Goal: Task Accomplishment & Management: Complete application form

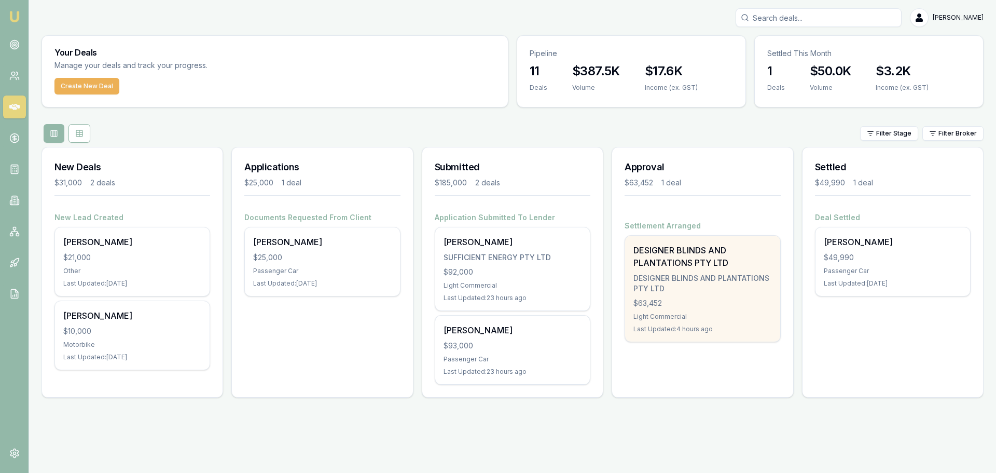
click at [669, 294] on div "DESIGNER BLINDS AND PLANTATIONS PTY LTD DESIGNER BLINDS AND PLANTATIONS PTY LTD…" at bounding box center [702, 289] width 155 height 106
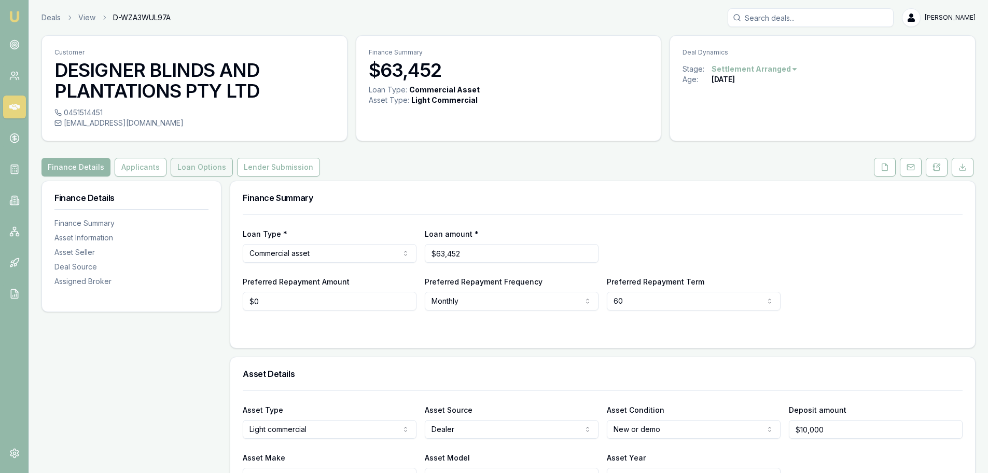
click at [203, 168] on button "Loan Options" at bounding box center [202, 167] width 62 height 19
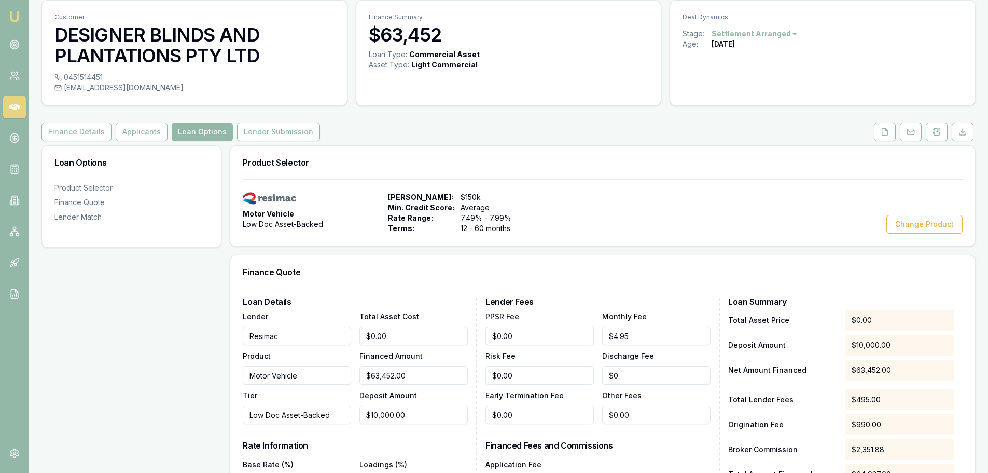
scroll to position [29, 0]
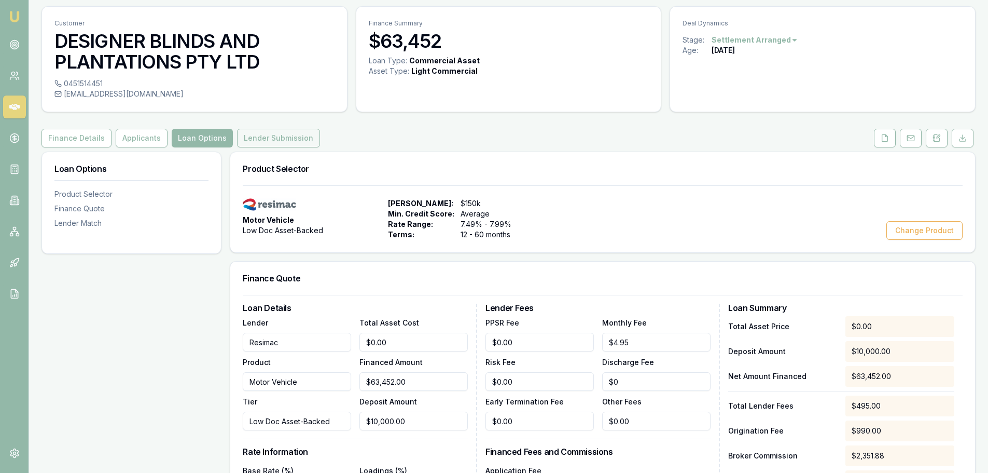
click at [277, 140] on button "Lender Submission" at bounding box center [278, 138] width 83 height 19
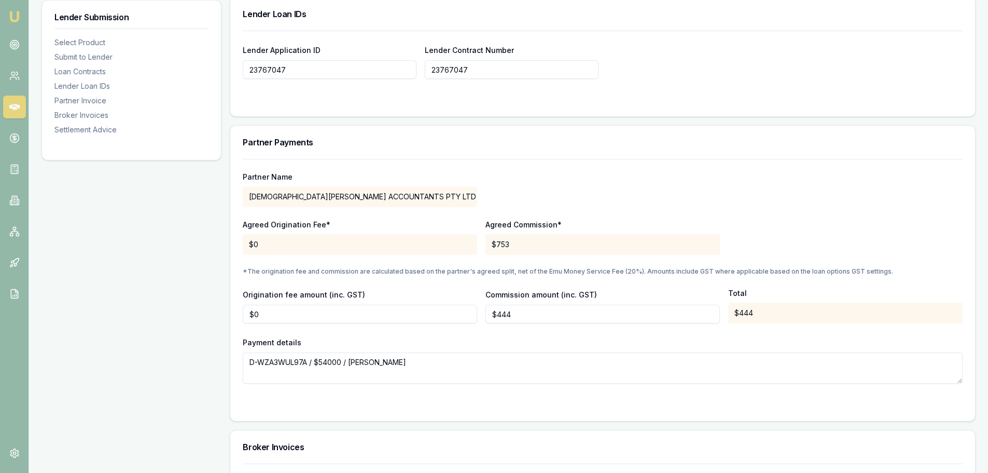
scroll to position [807, 0]
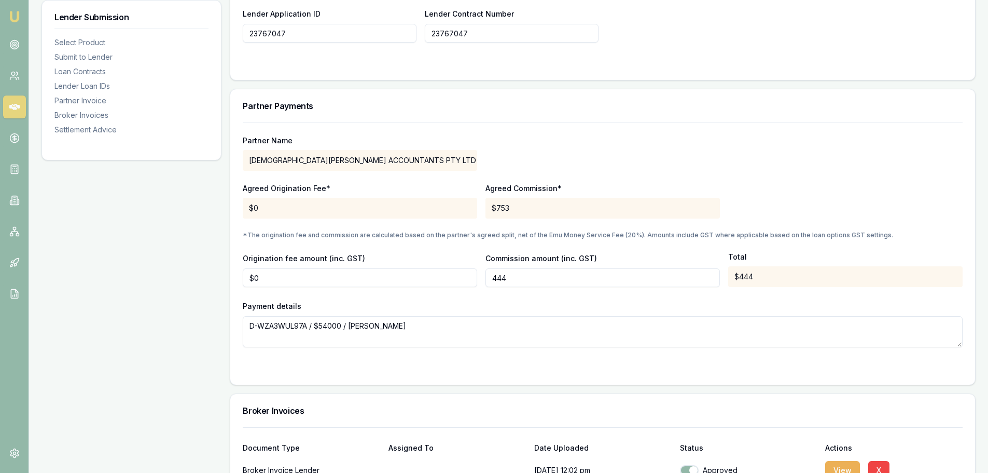
drag, startPoint x: 517, startPoint y: 275, endPoint x: 491, endPoint y: 277, distance: 25.4
click at [491, 277] on input "444" at bounding box center [603, 277] width 235 height 19
drag, startPoint x: 534, startPoint y: 327, endPoint x: 534, endPoint y: 316, distance: 10.4
click at [534, 326] on textarea "D-WZA3WUL97A / $54000 / [PERSON_NAME]" at bounding box center [603, 331] width 720 height 31
type input "$530"
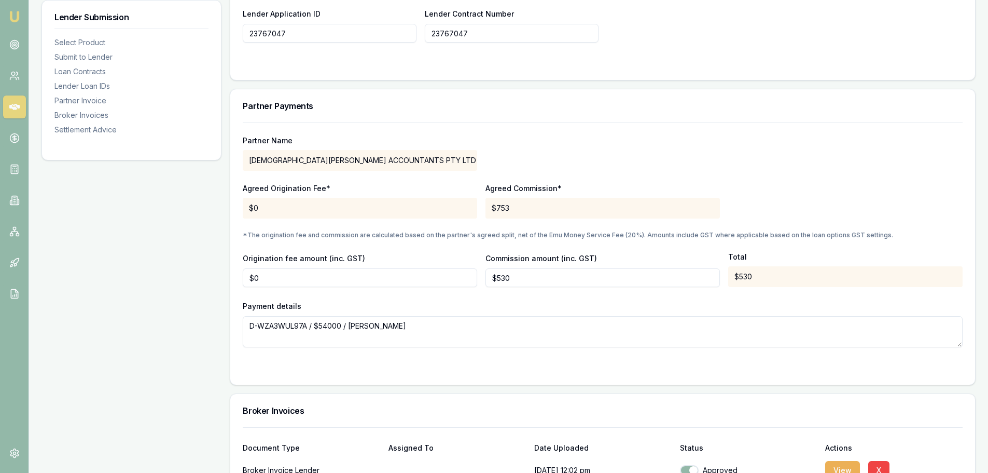
click at [149, 323] on div "Lender Submission Select Product Submit to Lender Loan Contracts Lender Loan ID…" at bounding box center [132, 37] width 180 height 1328
click at [725, 139] on div "Partner Name [DEMOGRAPHIC_DATA][PERSON_NAME] ACCOUNTANTS PTY LTD" at bounding box center [603, 152] width 720 height 35
click at [740, 294] on div "Partner Name [DEMOGRAPHIC_DATA][PERSON_NAME] ACCOUNTANTS PTY LTD Agreed Origina…" at bounding box center [603, 234] width 720 height 225
click at [789, 190] on div "Agreed Origination Fee* $0 Agreed Commission* $753" at bounding box center [603, 200] width 720 height 35
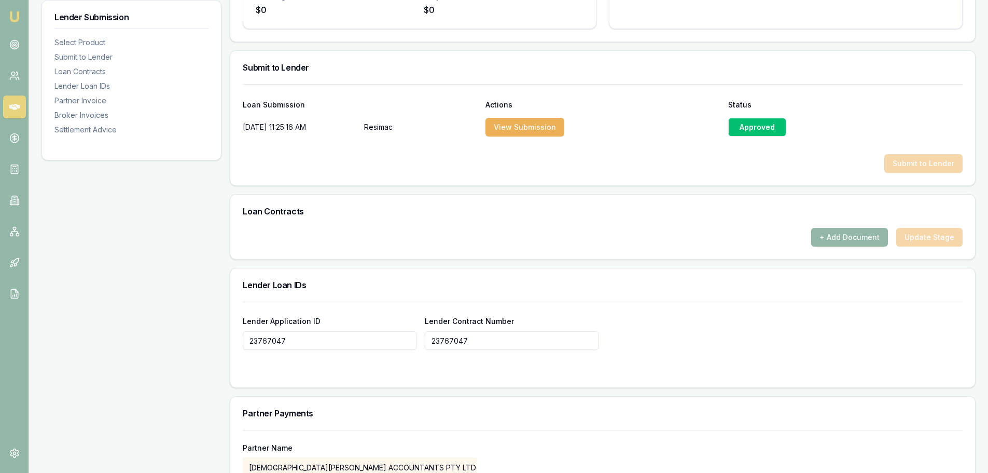
scroll to position [444, 0]
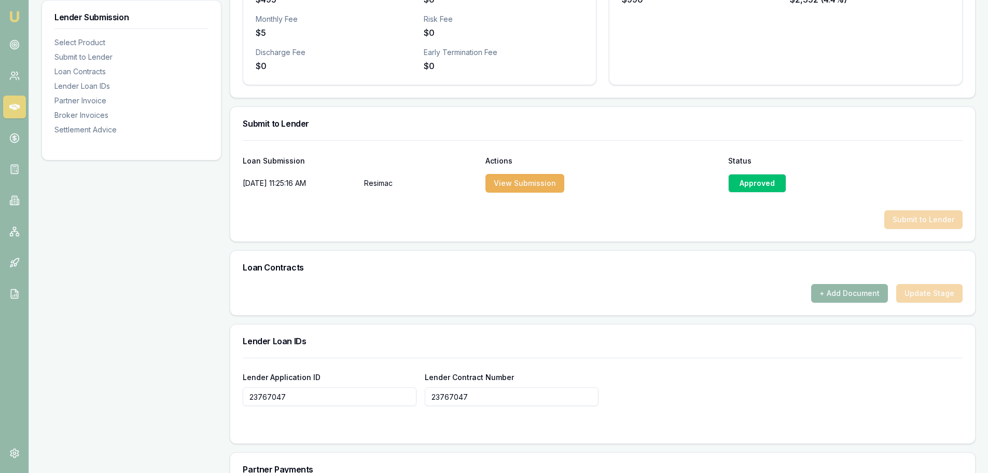
click at [57, 258] on div "Lender Submission Select Product Submit to Lender Loan Contracts Lender Loan ID…" at bounding box center [132, 400] width 180 height 1328
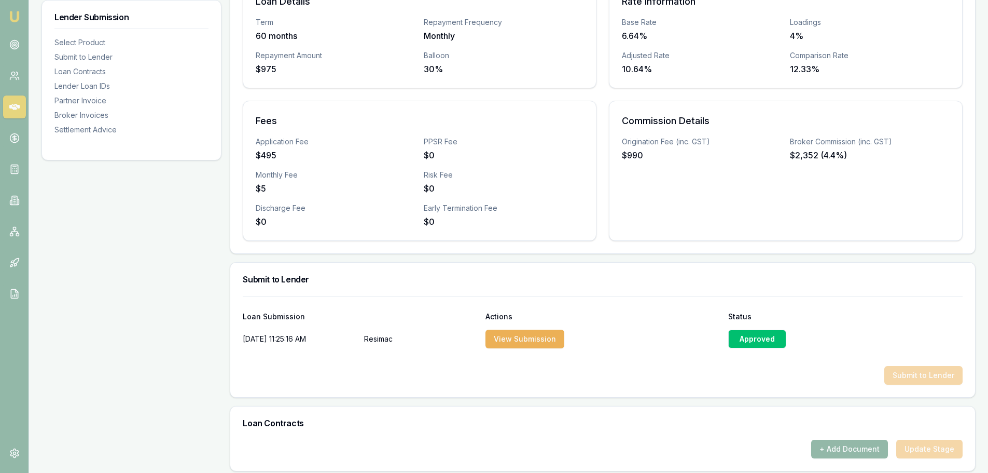
scroll to position [81, 0]
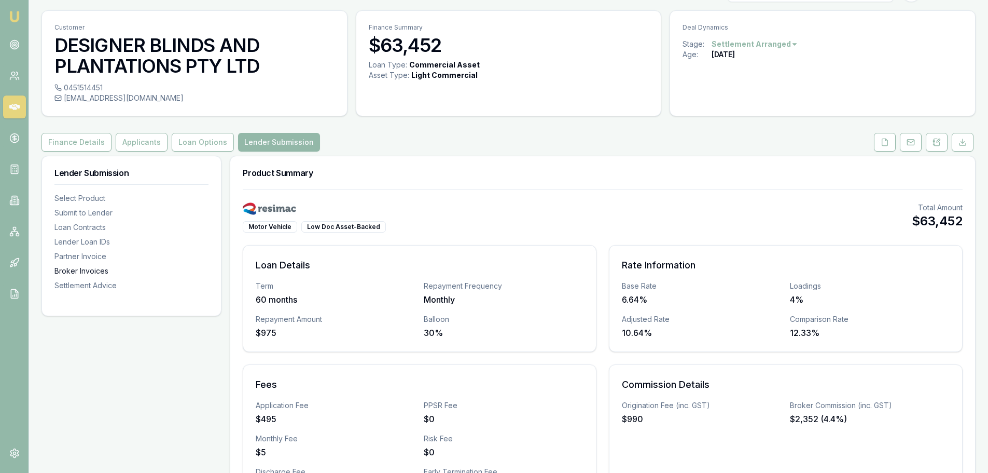
scroll to position [0, 0]
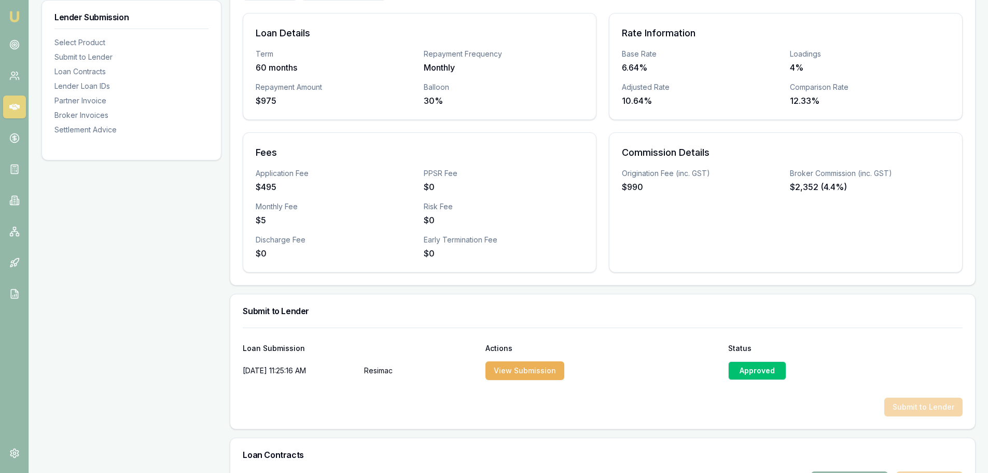
scroll to position [104, 0]
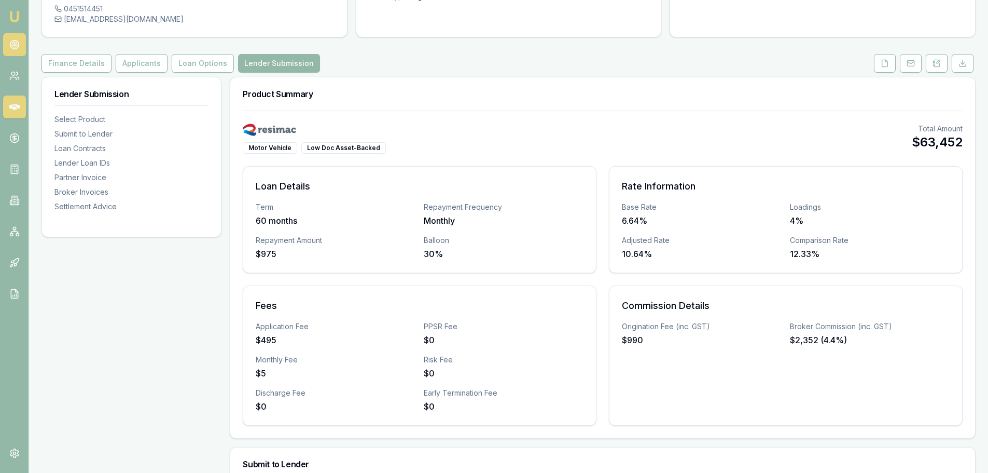
click at [16, 42] on circle at bounding box center [14, 44] width 5 height 5
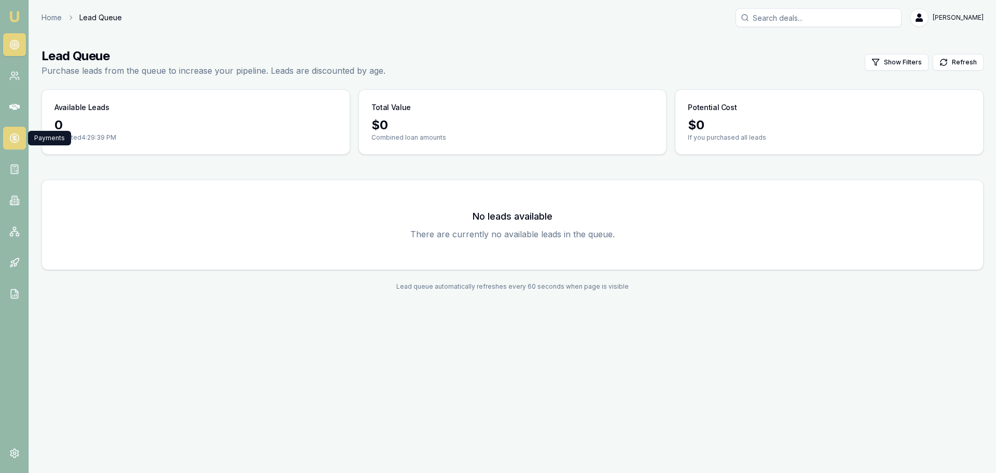
click at [15, 136] on icon at bounding box center [15, 137] width 0 height 5
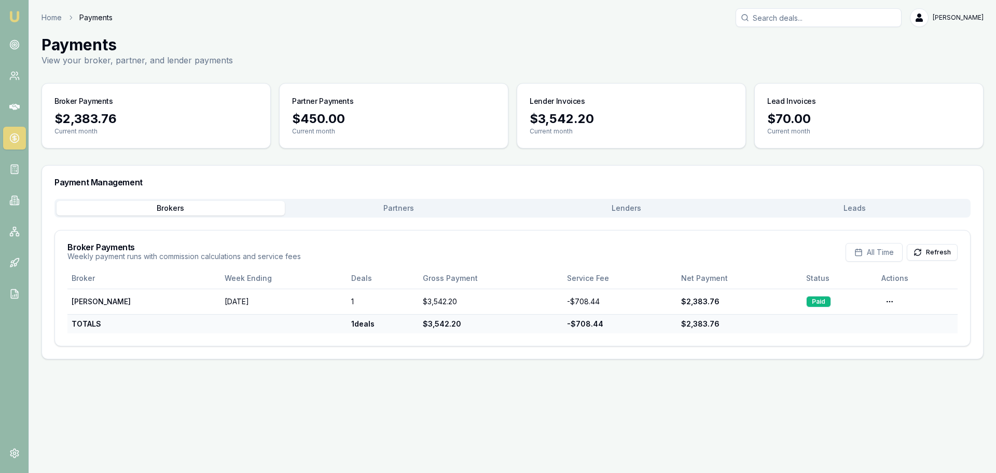
click at [399, 208] on button "Partners" at bounding box center [399, 208] width 228 height 15
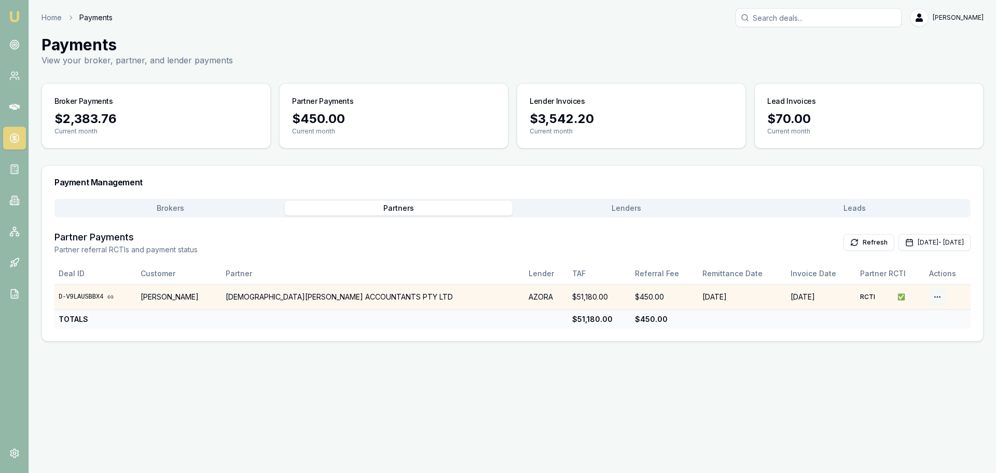
click at [932, 295] on html "Emu Broker Home Payments [PERSON_NAME] Toggle Menu Payments View your broker, p…" at bounding box center [498, 236] width 996 height 473
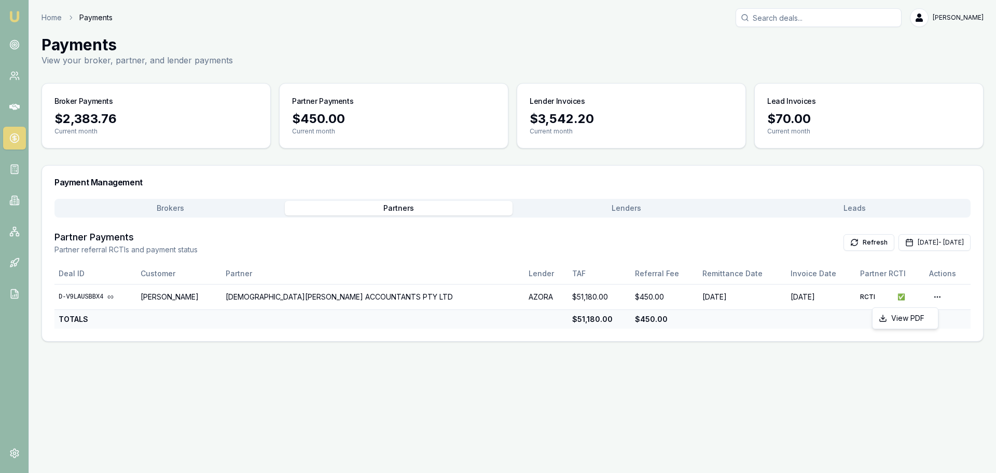
click at [826, 338] on html "Emu Broker Home Payments [PERSON_NAME] Toggle Menu Payments View your broker, p…" at bounding box center [498, 236] width 996 height 473
click at [905, 243] on icon "button" at bounding box center [909, 242] width 8 height 8
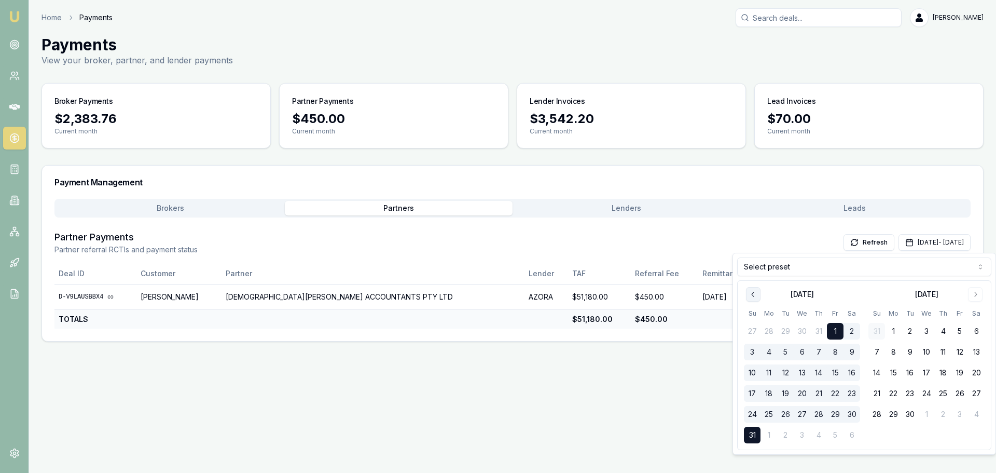
click at [753, 292] on icon "Go to previous month" at bounding box center [753, 294] width 8 height 8
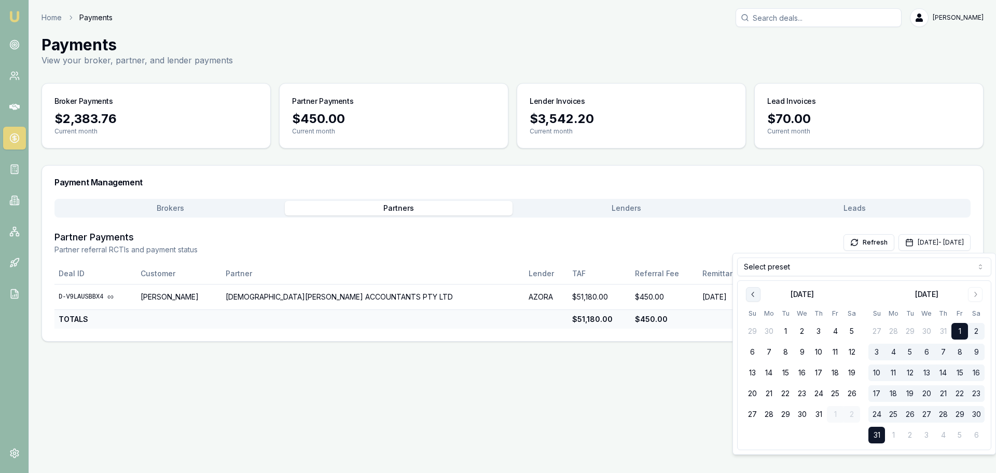
click at [753, 292] on icon "Go to previous month" at bounding box center [753, 294] width 8 height 8
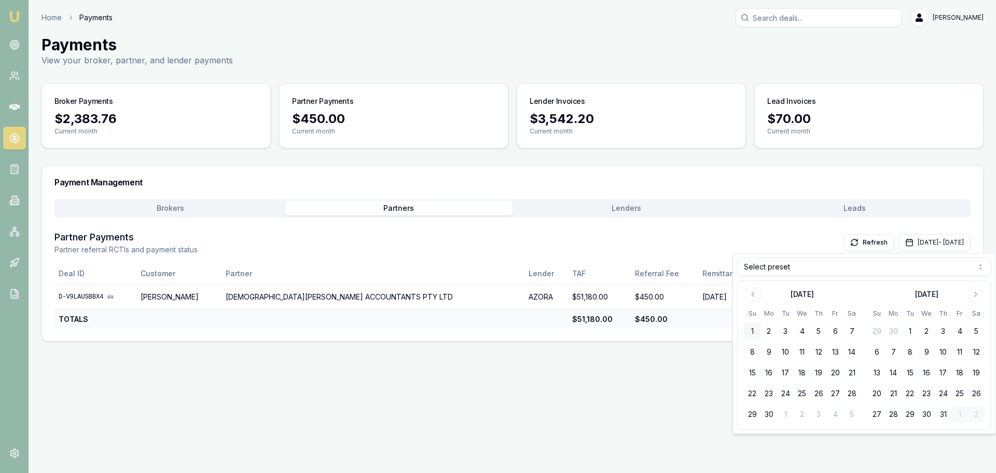
click at [752, 329] on button "1" at bounding box center [752, 331] width 17 height 17
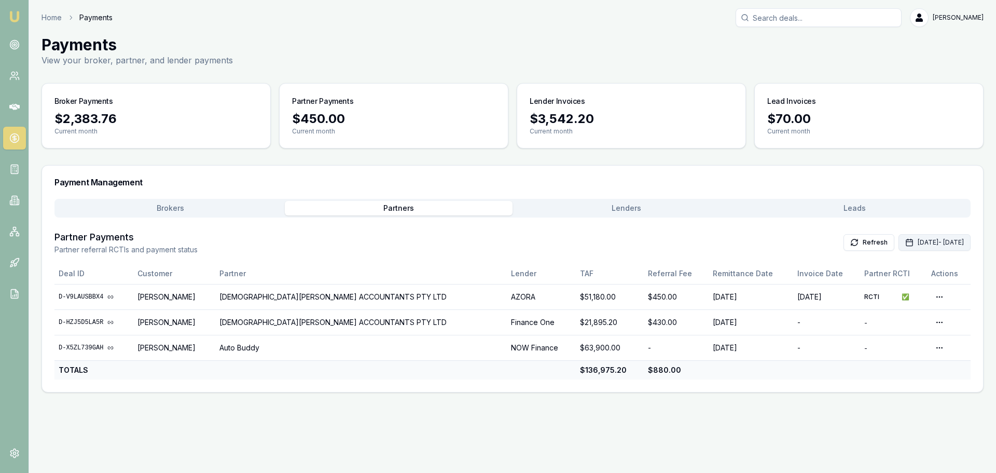
click at [906, 242] on icon "button" at bounding box center [909, 242] width 6 height 0
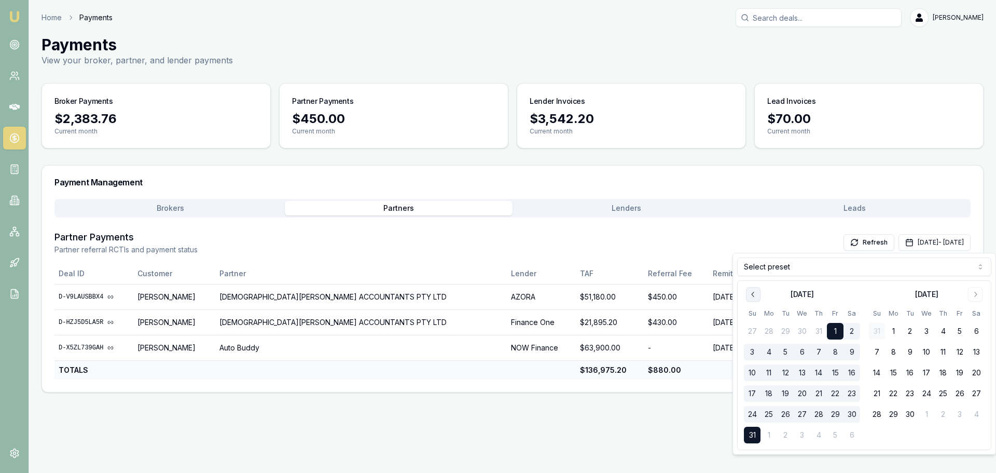
click at [753, 293] on icon "Go to previous month" at bounding box center [753, 294] width 3 height 5
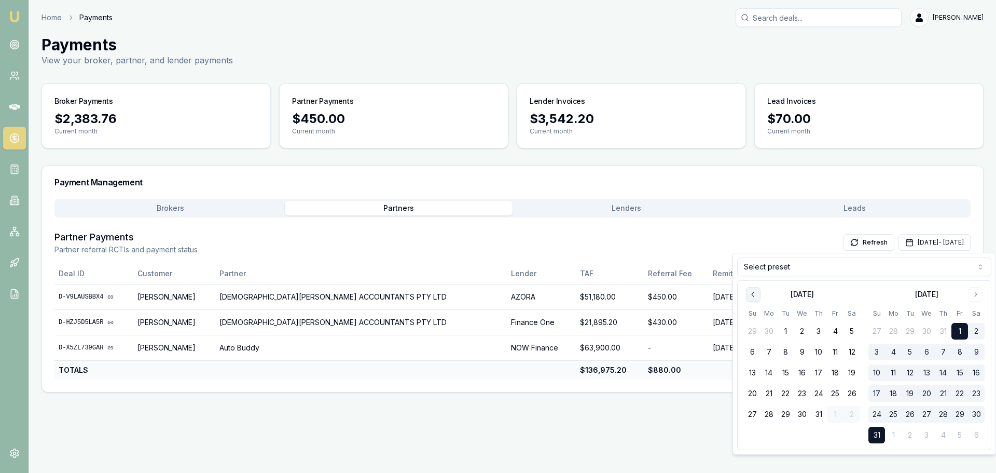
click at [753, 293] on icon "Go to previous month" at bounding box center [753, 294] width 3 height 5
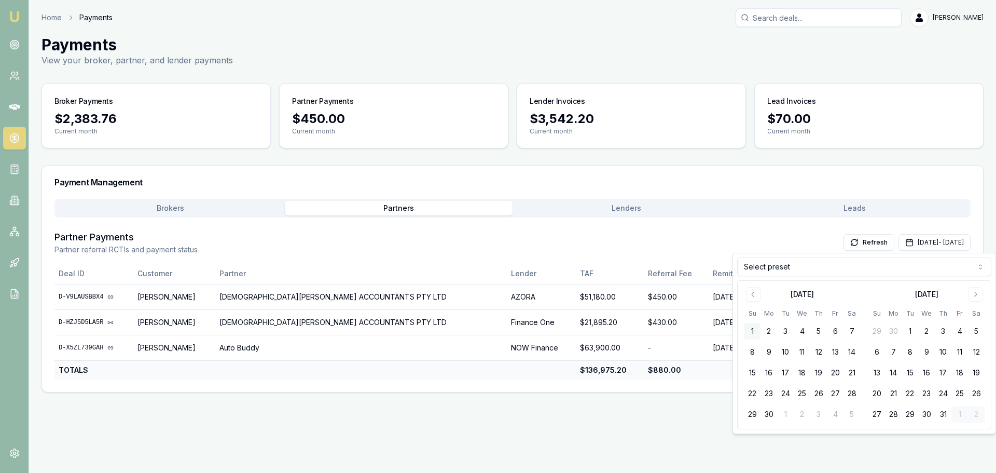
click at [753, 332] on button "1" at bounding box center [752, 331] width 17 height 17
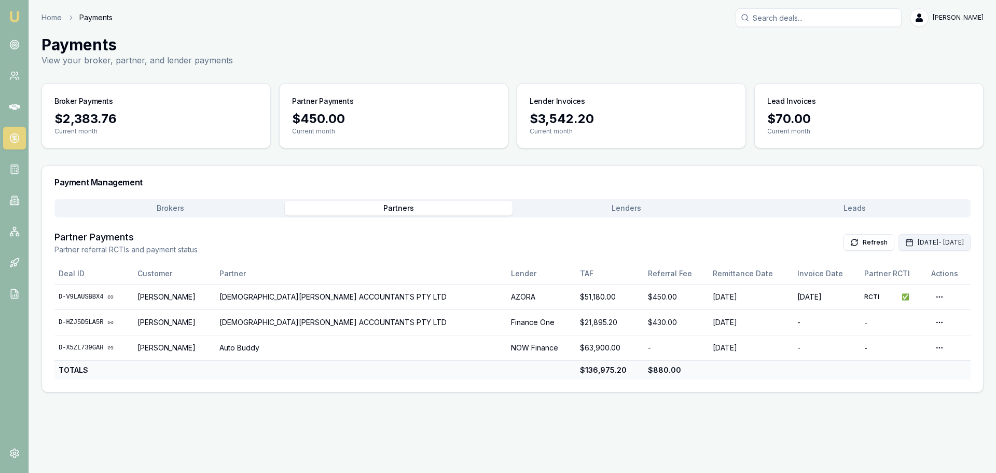
click at [905, 244] on icon "button" at bounding box center [909, 242] width 8 height 8
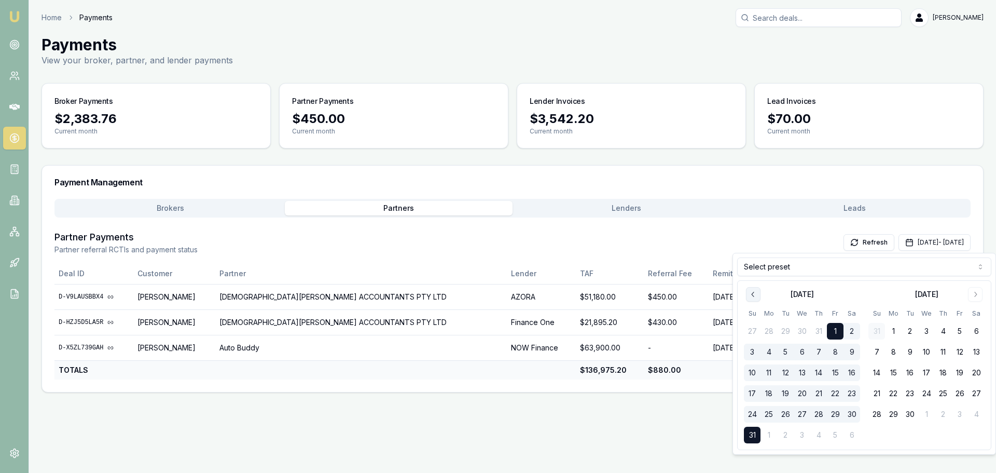
click at [754, 293] on icon "Go to previous month" at bounding box center [753, 294] width 8 height 8
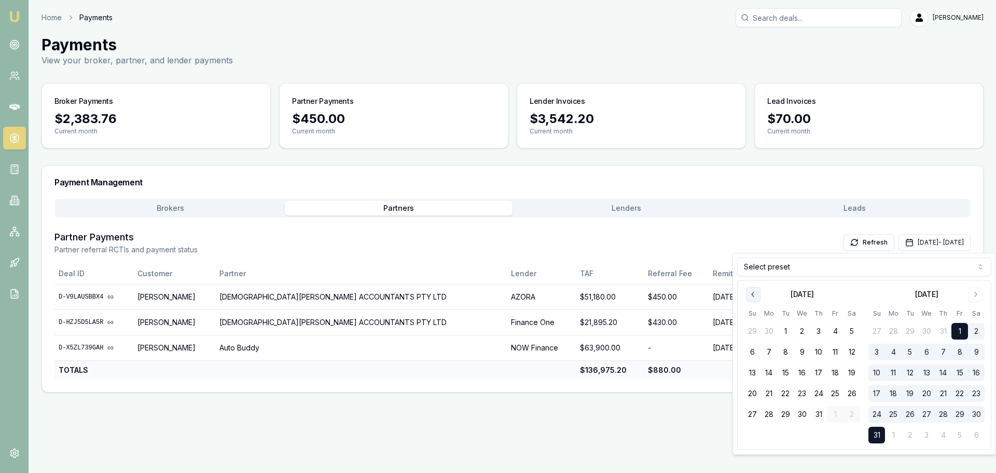
click at [754, 293] on icon "Go to previous month" at bounding box center [753, 294] width 8 height 8
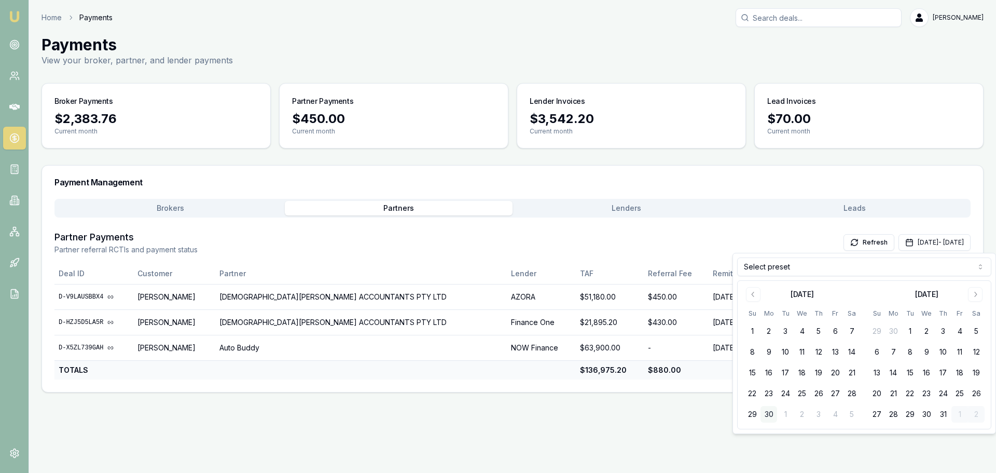
click at [771, 414] on button "30" at bounding box center [769, 414] width 17 height 17
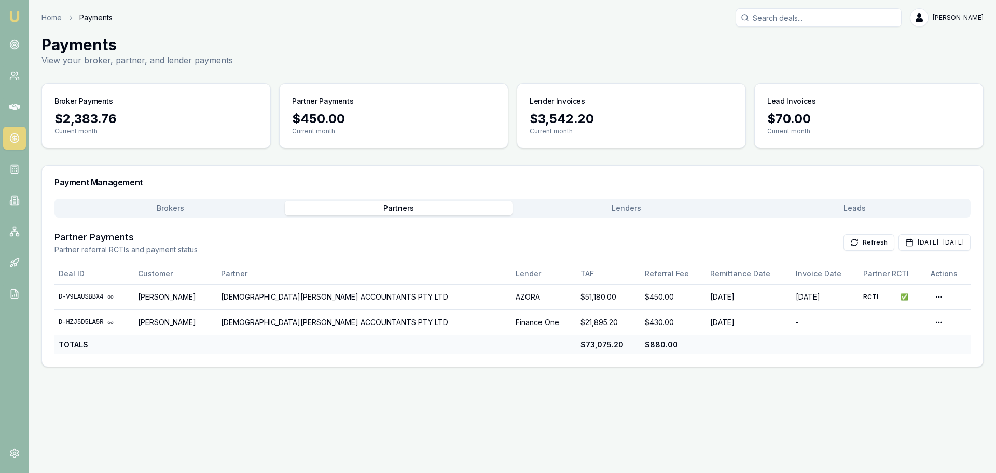
click at [176, 210] on button "Brokers" at bounding box center [171, 208] width 228 height 15
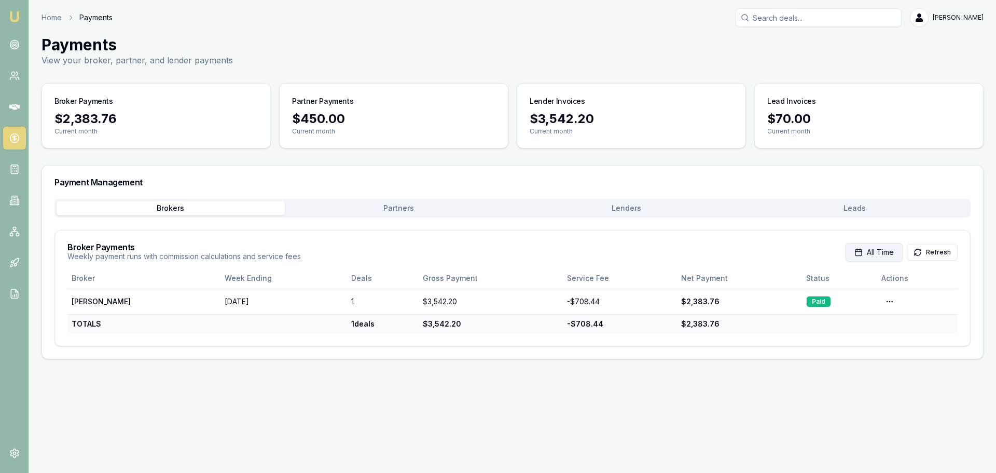
click at [885, 254] on span "All Time" at bounding box center [880, 252] width 27 height 10
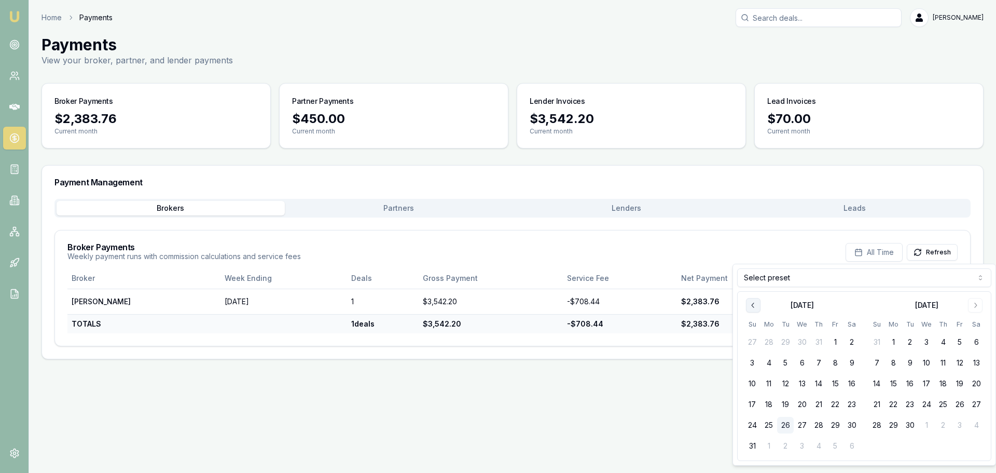
click at [752, 302] on icon "Go to previous month" at bounding box center [753, 305] width 8 height 8
click at [752, 342] on button "1" at bounding box center [752, 342] width 17 height 17
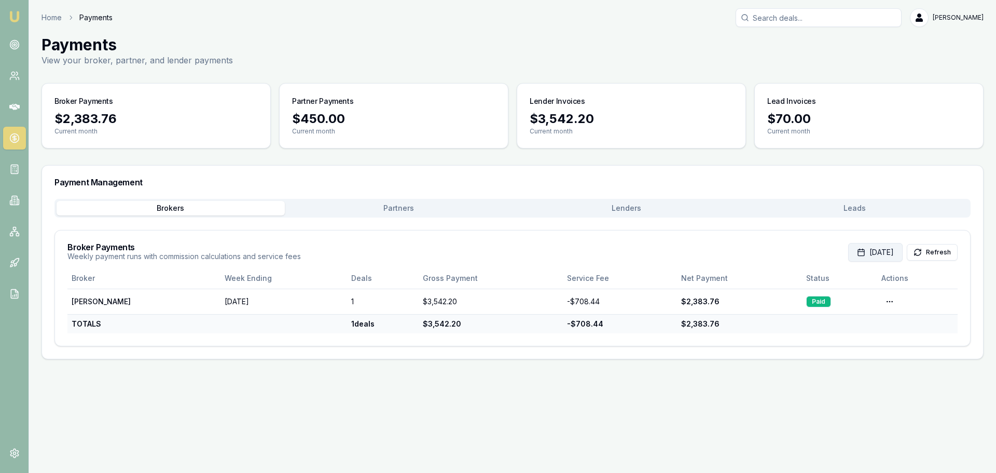
click at [857, 253] on icon "button" at bounding box center [861, 252] width 8 height 8
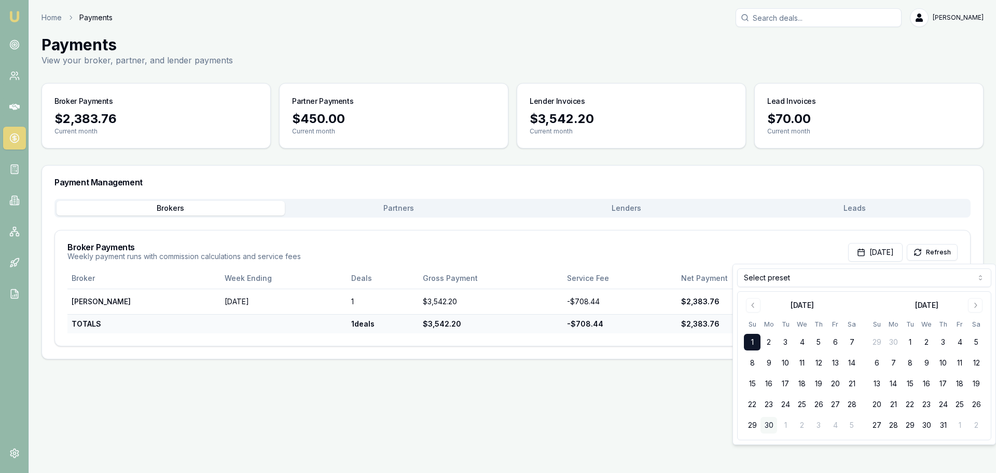
click at [771, 426] on button "30" at bounding box center [769, 425] width 17 height 17
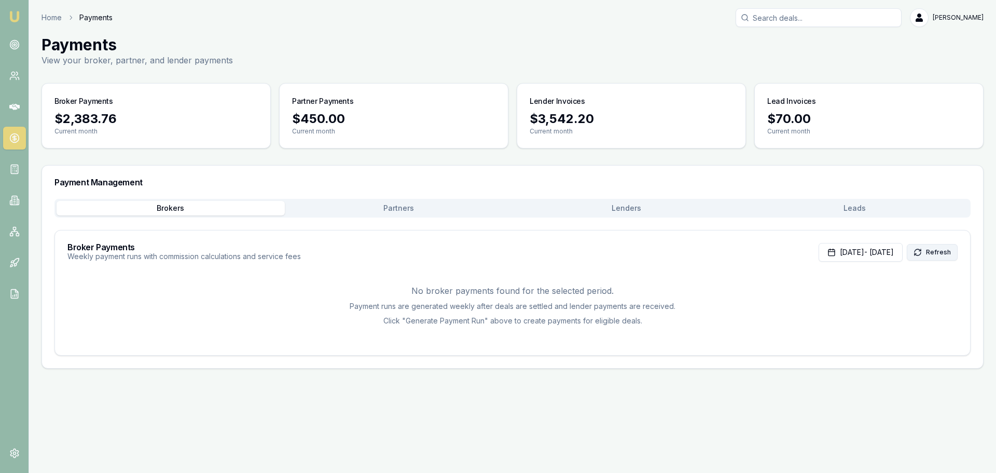
click at [933, 252] on button "Refresh" at bounding box center [932, 252] width 51 height 17
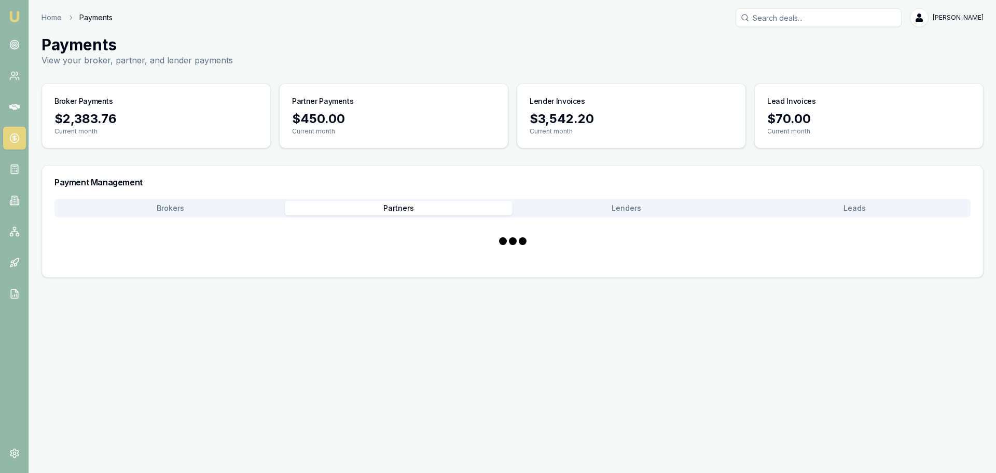
click at [399, 208] on button "Partners" at bounding box center [399, 208] width 228 height 15
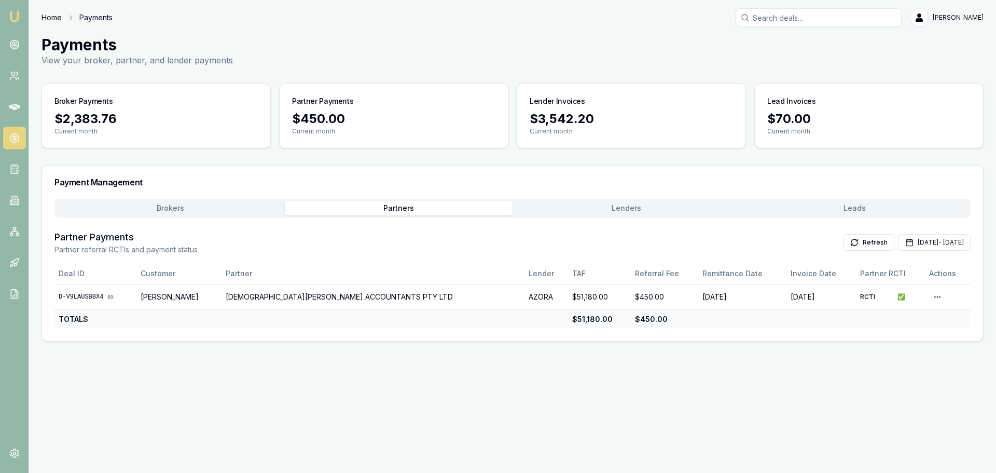
click at [49, 13] on link "Home" at bounding box center [52, 17] width 20 height 10
